Goal: Information Seeking & Learning: Learn about a topic

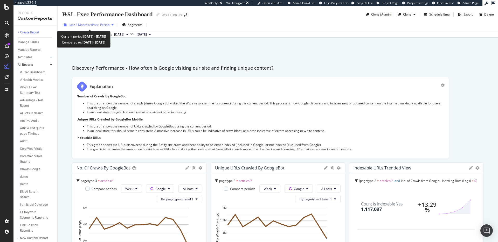
click at [95, 24] on span "vs Prev. Period" at bounding box center [99, 25] width 20 height 4
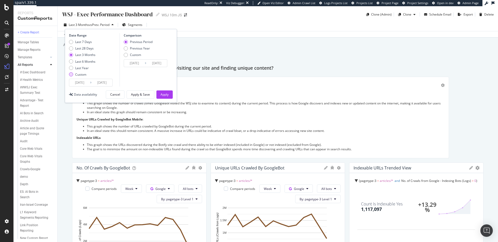
click at [71, 72] on div "Custom" at bounding box center [71, 74] width 4 height 4
type input "[DATE]"
click at [89, 83] on input "[DATE]" at bounding box center [79, 82] width 21 height 7
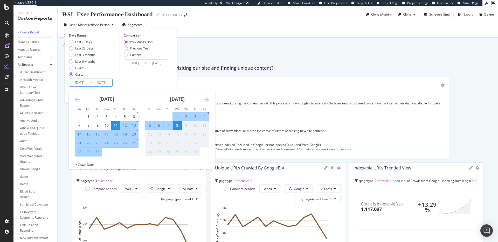
click at [205, 117] on div "4" at bounding box center [204, 116] width 9 height 5
type input "[DATE]"
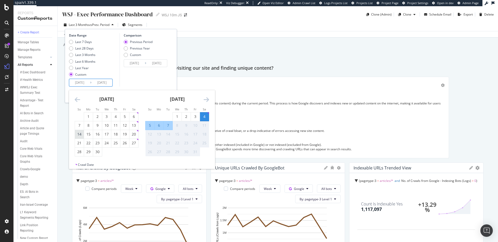
click at [80, 133] on div "14" at bounding box center [79, 134] width 9 height 5
type input "[DATE]"
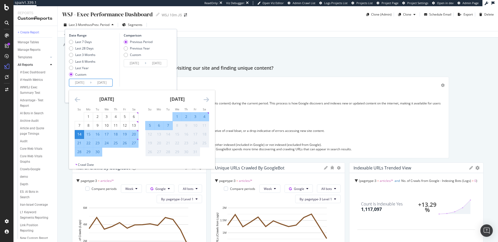
click at [205, 115] on div "4" at bounding box center [204, 116] width 9 height 5
type input "[DATE]"
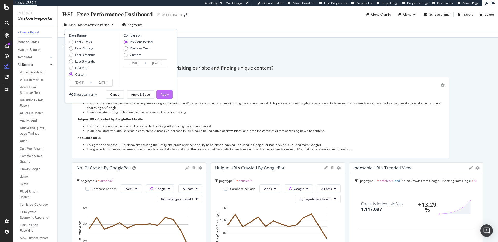
click at [167, 94] on div "Apply" at bounding box center [165, 94] width 8 height 4
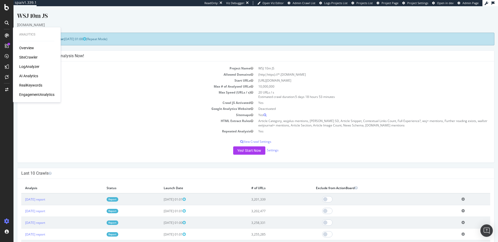
click at [44, 84] on div "RealKeywords" at bounding box center [36, 85] width 35 height 5
click at [33, 84] on div "RealKeywords" at bounding box center [30, 85] width 23 height 5
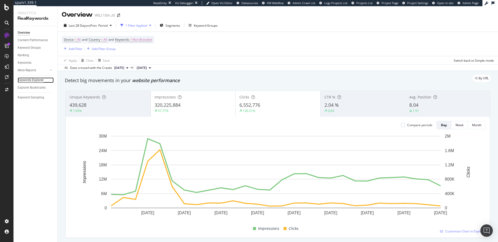
click at [40, 78] on div "Keywords Explorer" at bounding box center [31, 80] width 26 height 5
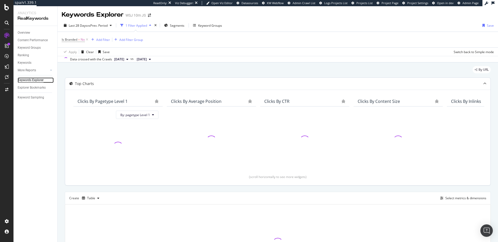
scroll to position [58, 0]
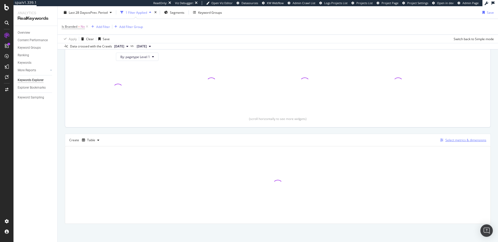
click at [457, 141] on div "Select metrics & dimensions" at bounding box center [465, 140] width 41 height 4
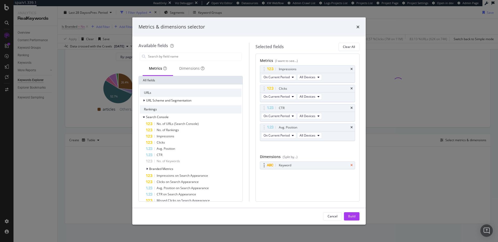
click at [353, 165] on icon "times" at bounding box center [351, 165] width 2 height 3
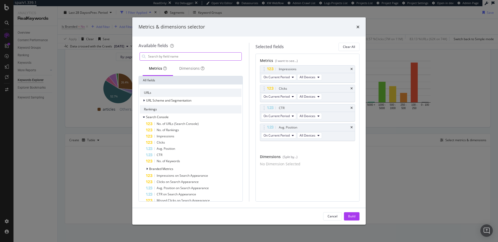
click at [175, 58] on input "modal" at bounding box center [195, 57] width 94 height 8
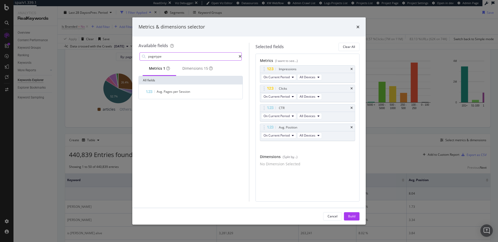
click at [174, 59] on input "pagetype" at bounding box center [193, 57] width 91 height 8
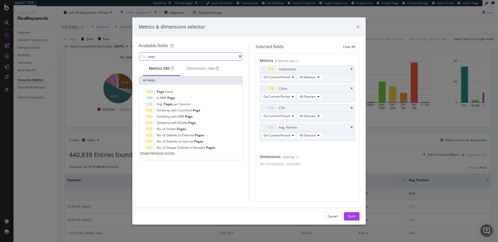
type input "page"
click at [357, 27] on icon "times" at bounding box center [357, 27] width 3 height 4
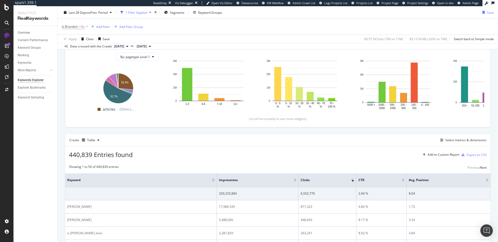
click at [250, 33] on div "Is Branded = No Add Filter Add Filter Group" at bounding box center [278, 27] width 432 height 16
